Goal: Navigation & Orientation: Find specific page/section

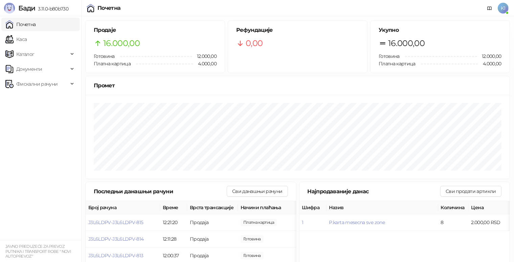
click at [503, 8] on span "K1" at bounding box center [503, 8] width 11 height 11
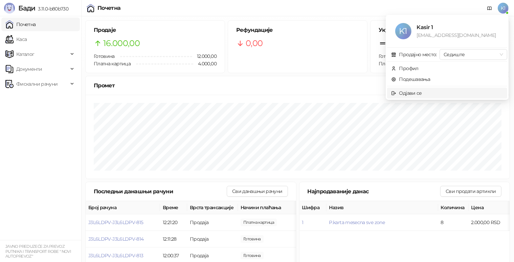
click at [416, 93] on div "Одјави се" at bounding box center [410, 92] width 23 height 7
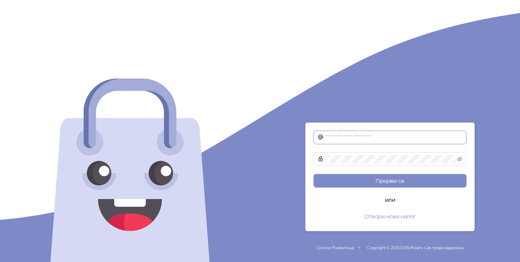
click at [355, 138] on input "text" at bounding box center [393, 137] width 137 height 8
type input "**********"
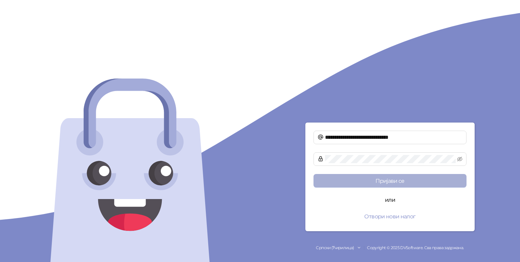
click at [390, 180] on button "Пријави се" at bounding box center [389, 181] width 153 height 14
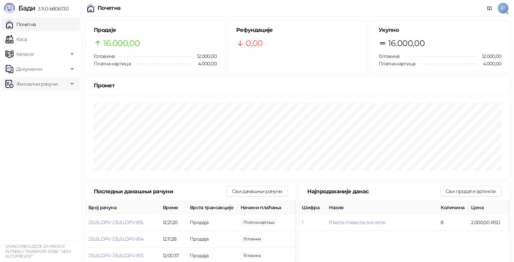
click at [57, 85] on span "Фискални рачуни" at bounding box center [36, 84] width 63 height 14
click at [51, 99] on link "Издати рачуни" at bounding box center [30, 99] width 45 height 14
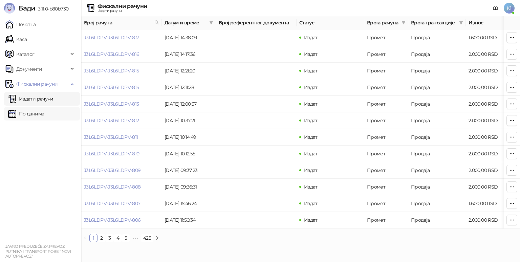
click at [27, 117] on link "По данима" at bounding box center [26, 114] width 36 height 14
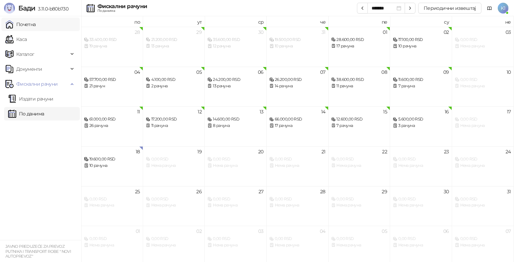
click at [36, 23] on link "Почетна" at bounding box center [20, 25] width 30 height 14
